Goal: Transaction & Acquisition: Purchase product/service

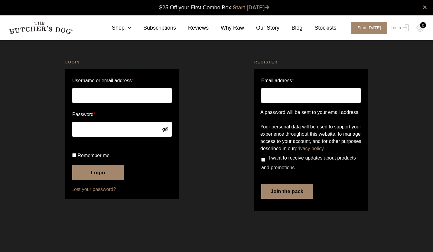
type input "sunny_yy00@hotmail.com"
click at [73, 157] on input "Remember me" at bounding box center [74, 155] width 4 height 4
checkbox input "true"
click at [101, 180] on button "Login" at bounding box center [97, 172] width 51 height 15
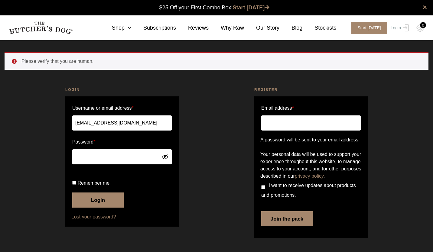
click at [76, 183] on input "Remember me" at bounding box center [74, 183] width 4 height 4
checkbox input "true"
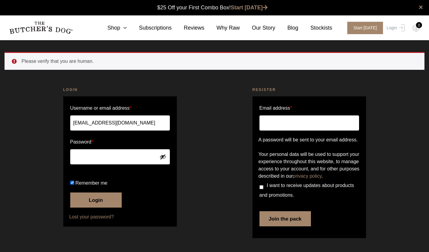
click at [102, 208] on button "Login" at bounding box center [95, 200] width 51 height 15
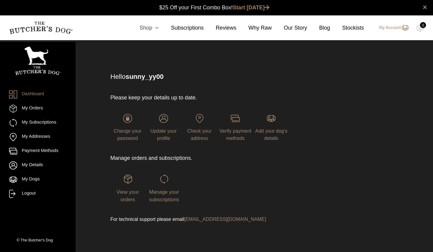
click at [159, 29] on icon at bounding box center [155, 27] width 7 height 5
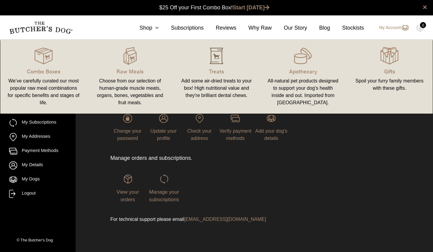
click at [218, 59] on img at bounding box center [217, 56] width 18 height 18
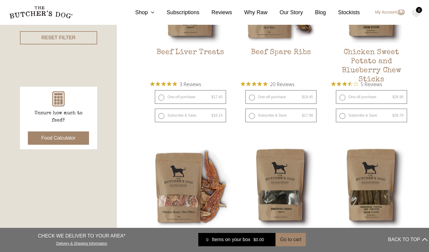
scroll to position [242, 0]
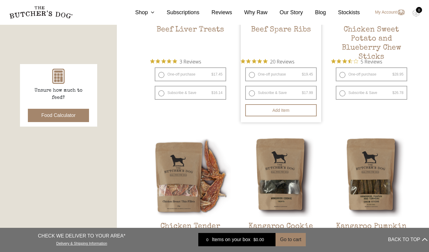
click at [253, 92] on label "Subscribe & Save $ 19.45 Original price was: $19.45. $ 17.99 Current price is: …" at bounding box center [280, 93] width 71 height 14
radio input "true"
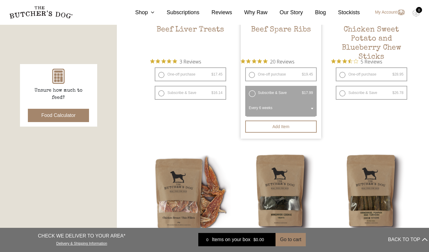
select select "6_week"
click at [313, 106] on span at bounding box center [312, 109] width 6 height 14
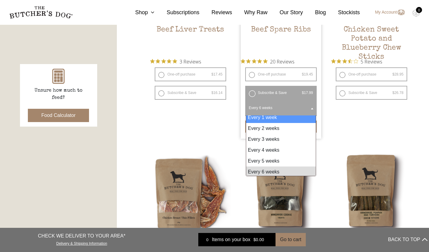
scroll to position [5, 0]
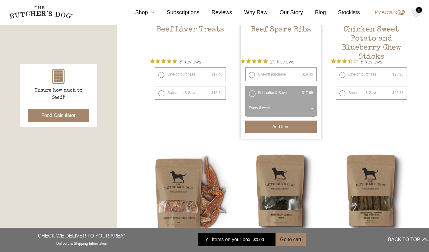
click at [283, 127] on button "Add item" at bounding box center [280, 127] width 71 height 12
click at [344, 94] on label "Subscribe & Save $ 28.95 Original price was: $28.95. $ 26.78 Current price is: …" at bounding box center [371, 93] width 71 height 14
radio input "true"
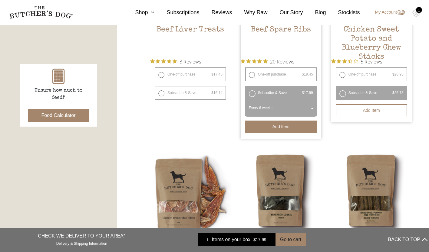
radio input "false"
select select "6_week"
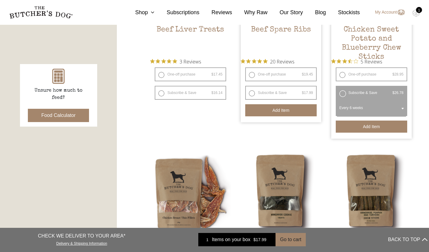
click at [373, 129] on button "Add item" at bounding box center [371, 127] width 71 height 12
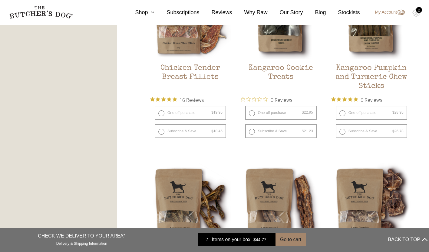
scroll to position [424, 0]
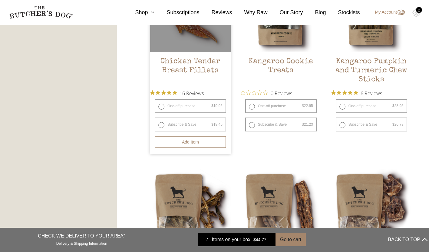
click at [162, 124] on label "Subscribe & Save $ 19.95 Original price was: $19.95. $ 18.45 Current price is: …" at bounding box center [190, 125] width 71 height 14
radio input "true"
radio input "false"
select select "6_week"
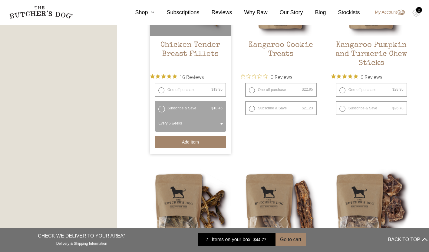
click at [209, 142] on button "Add item" at bounding box center [190, 142] width 71 height 12
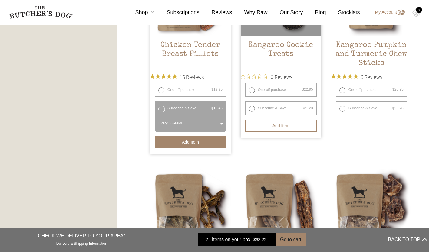
click at [252, 109] on label "Subscribe & Save $ 22.95 Original price was: $22.95. $ 21.23 Current price is: …" at bounding box center [280, 108] width 71 height 14
radio input "true"
radio input "false"
select select "6_week"
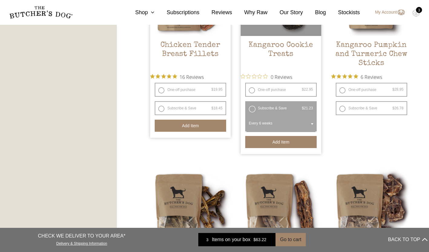
click at [291, 142] on button "Add item" at bounding box center [280, 142] width 71 height 12
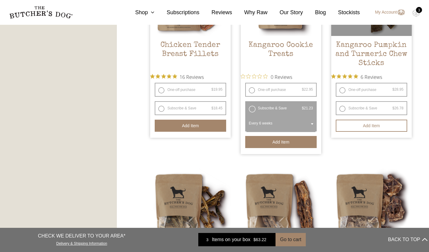
click at [343, 109] on label "Subscribe & Save $ 28.95 Original price was: $28.95. $ 26.78 Current price is: …" at bounding box center [371, 108] width 71 height 14
radio input "true"
radio input "false"
select select "6_week"
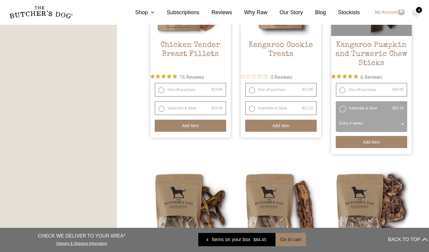
click at [367, 139] on button "Add item" at bounding box center [371, 142] width 71 height 12
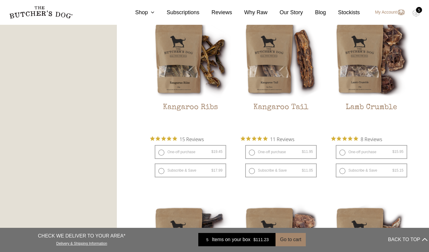
scroll to position [575, 0]
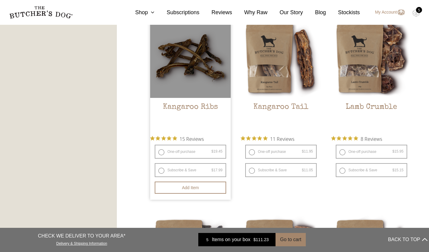
click at [160, 170] on label "Subscribe & Save $ 19.45 Original price was: $19.45. $ 17.99 Current price is: …" at bounding box center [190, 170] width 71 height 14
radio input "true"
radio input "false"
select select "6_week"
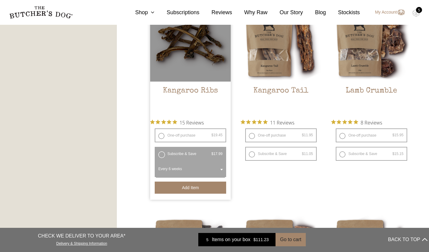
click at [197, 187] on button "Add item" at bounding box center [190, 188] width 71 height 12
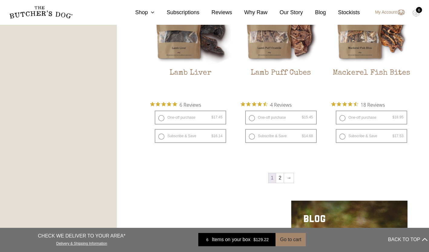
scroll to position [817, 0]
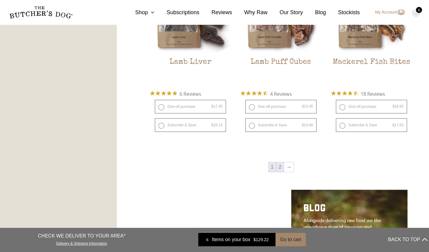
click at [281, 167] on link "2" at bounding box center [280, 168] width 8 height 10
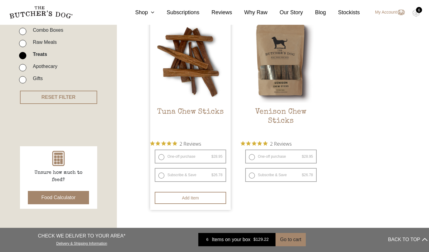
scroll to position [167, 0]
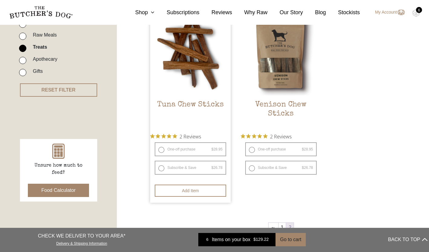
click at [162, 167] on label "Subscribe & Save $ 28.95 Original price was: $28.95. $ 26.78 Current price is: …" at bounding box center [190, 168] width 71 height 14
radio input "true"
select select "6_week"
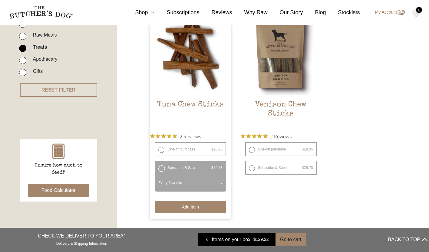
click at [208, 205] on button "Add item" at bounding box center [190, 207] width 71 height 12
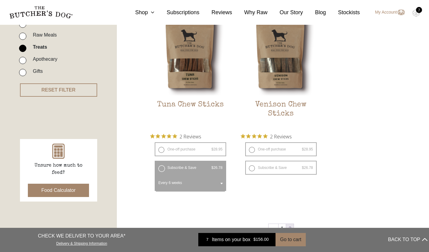
click at [419, 12] on div "7" at bounding box center [419, 10] width 6 height 6
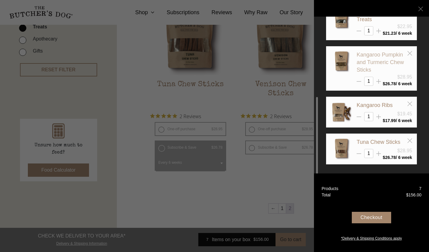
scroll to position [197, 0]
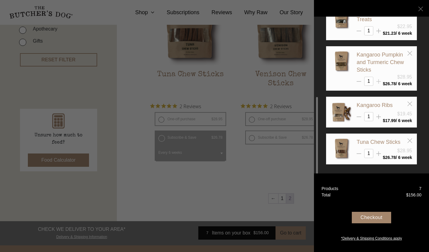
click at [359, 82] on line at bounding box center [358, 82] width 5 height 0
type input "2"
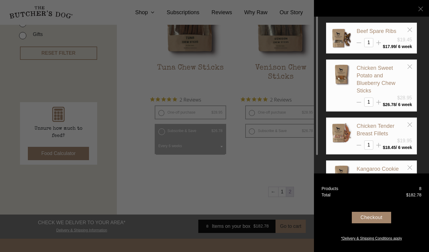
scroll to position [167, 0]
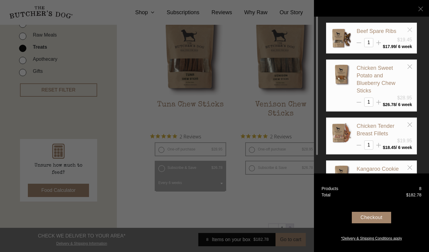
click at [410, 28] on icon at bounding box center [409, 30] width 5 height 5
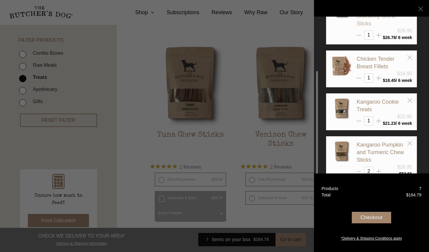
scroll to position [61, 0]
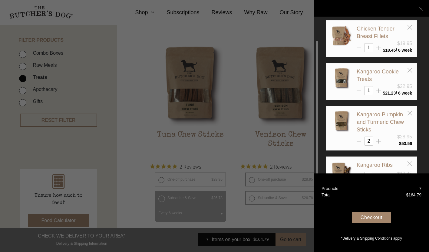
click at [379, 47] on icon at bounding box center [378, 48] width 5 height 5
type input "2"
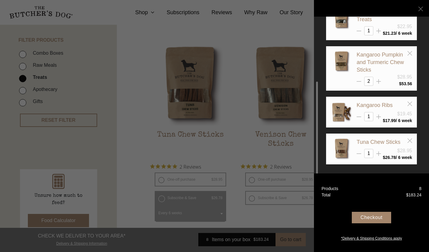
scroll to position [167, 0]
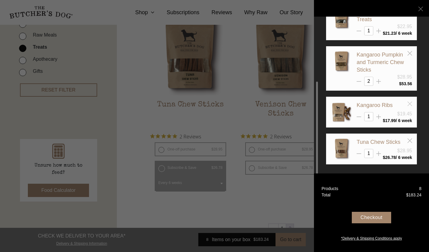
click at [410, 103] on line at bounding box center [409, 104] width 4 height 4
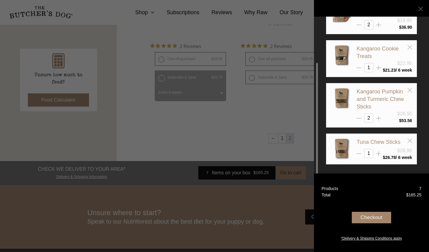
scroll to position [258, 0]
click at [379, 214] on div "Checkout" at bounding box center [371, 217] width 39 height 11
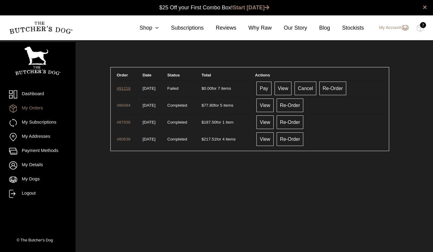
click at [127, 89] on link "#91218" at bounding box center [124, 88] width 14 height 5
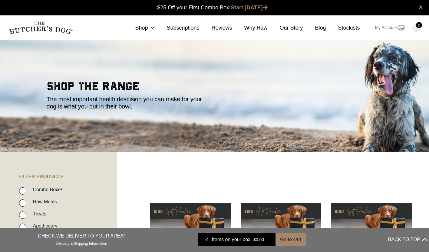
click at [383, 25] on link "My Account" at bounding box center [387, 27] width 36 height 7
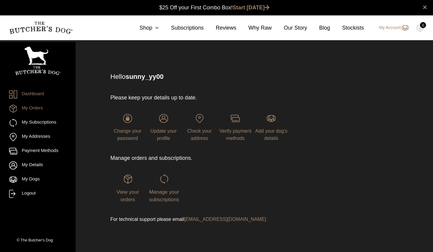
click at [20, 109] on link "My Orders" at bounding box center [37, 109] width 57 height 8
